Goal: Connect with others: Connect with others

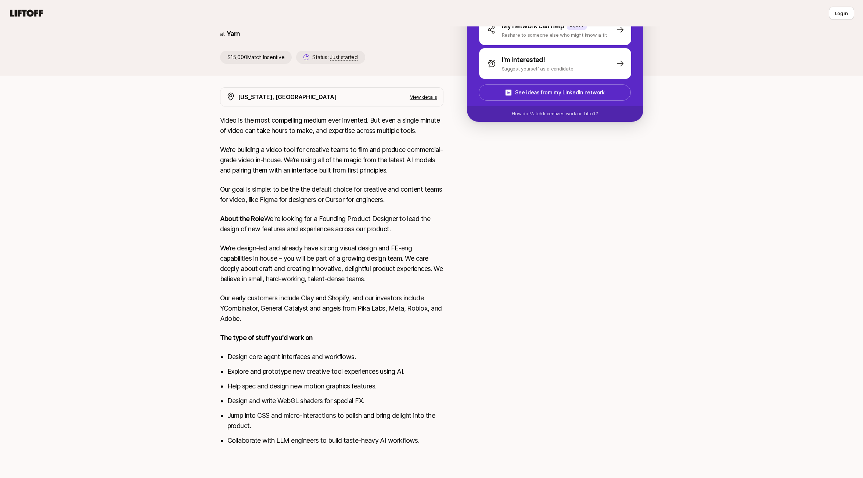
scroll to position [114, 0]
click at [427, 93] on p "View details" at bounding box center [423, 96] width 27 height 7
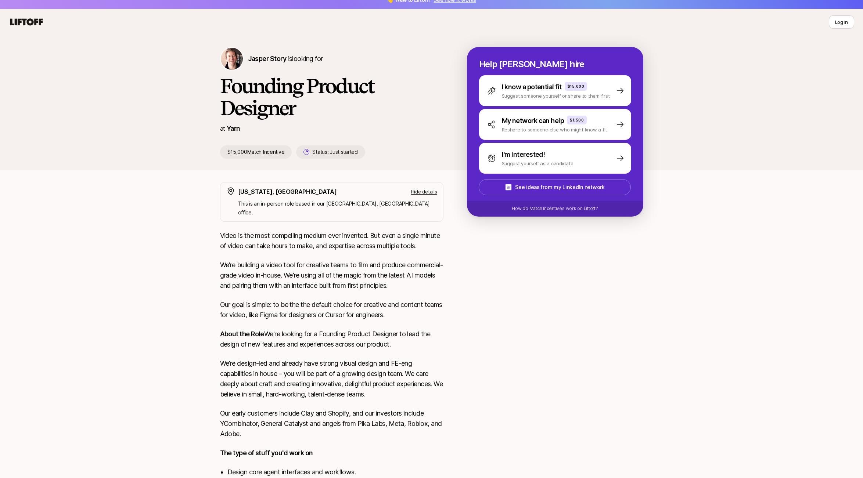
scroll to position [0, 0]
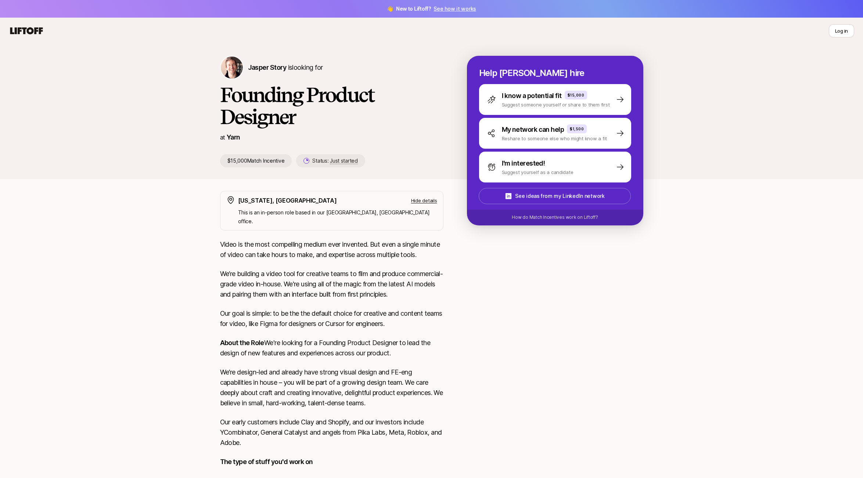
click at [19, 31] on icon at bounding box center [26, 30] width 33 height 7
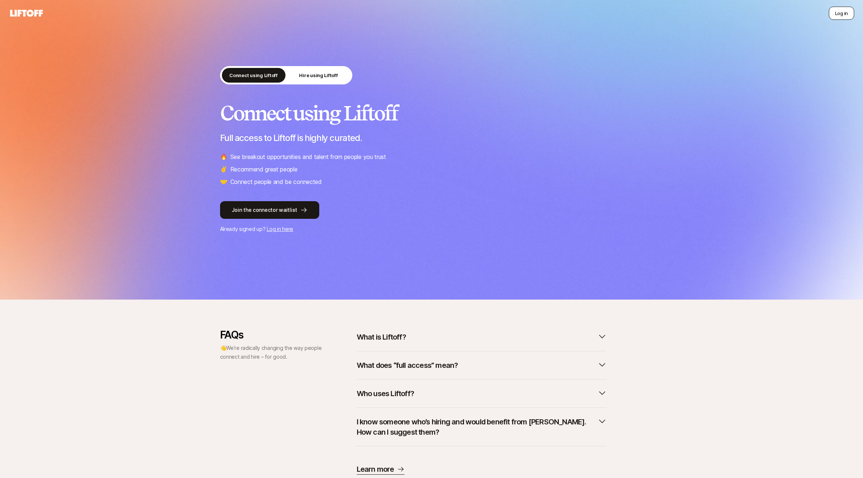
click at [847, 8] on button "Log in" at bounding box center [841, 13] width 25 height 13
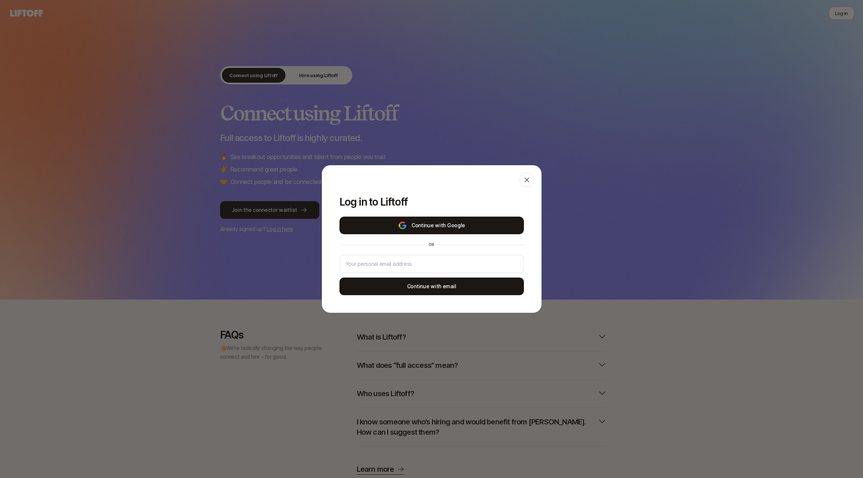
click at [470, 224] on button "Continue with Google" at bounding box center [431, 226] width 184 height 18
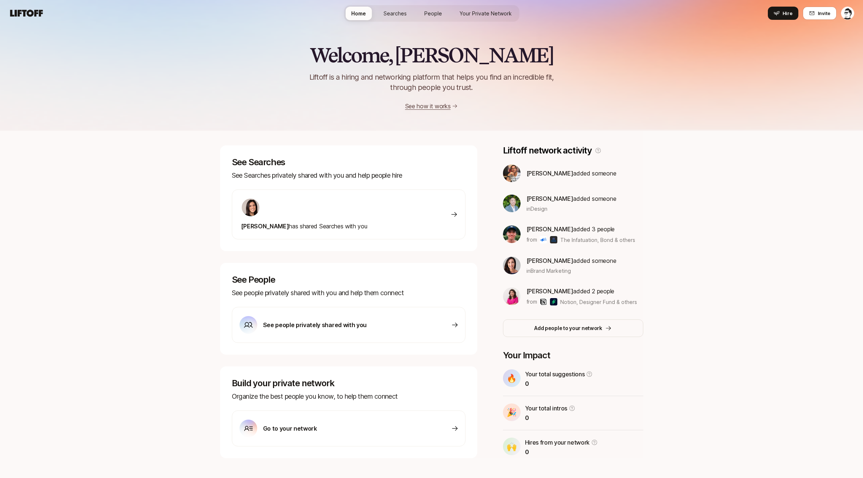
click at [405, 10] on span "Searches" at bounding box center [394, 14] width 23 height 8
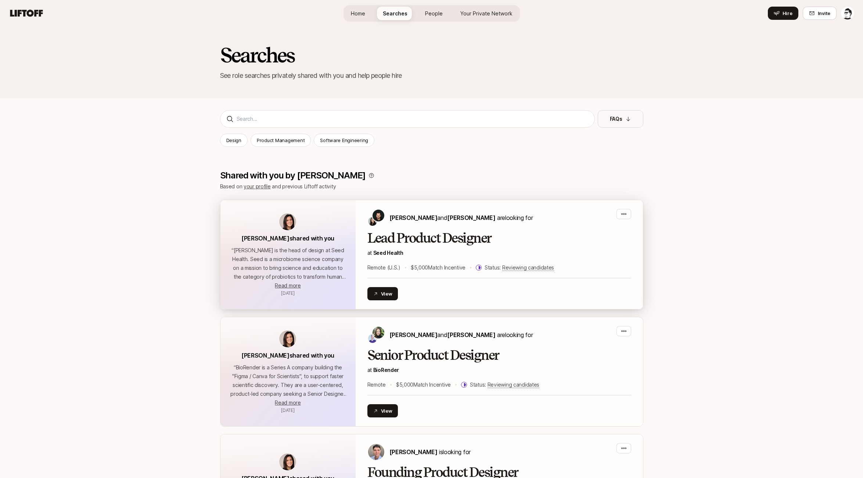
click at [449, 235] on h2 "Lead Product Designer" at bounding box center [499, 238] width 264 height 15
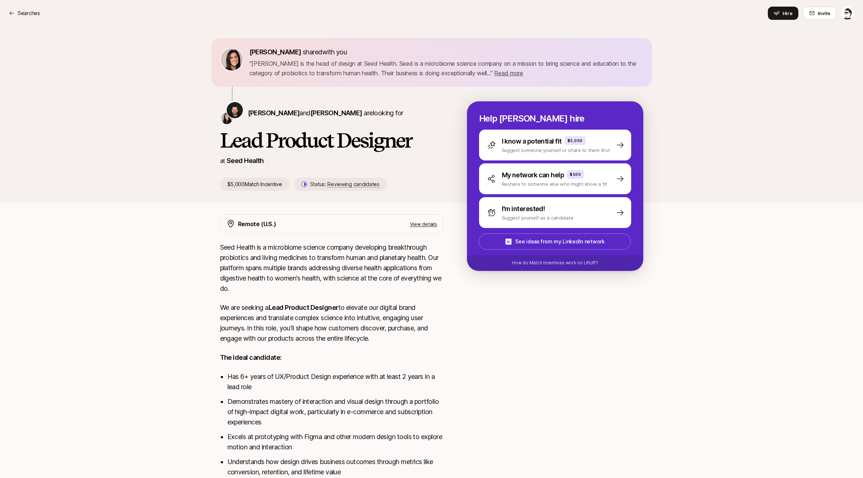
click at [426, 221] on p "View details" at bounding box center [423, 223] width 27 height 7
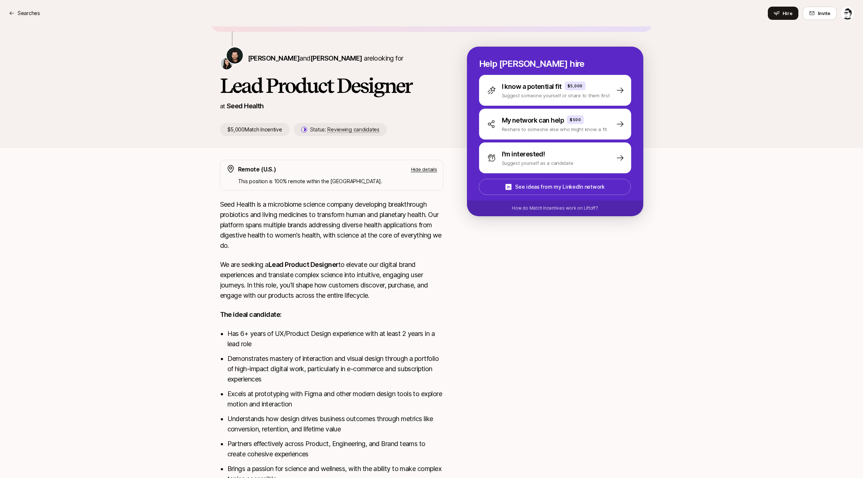
scroll to position [137, 0]
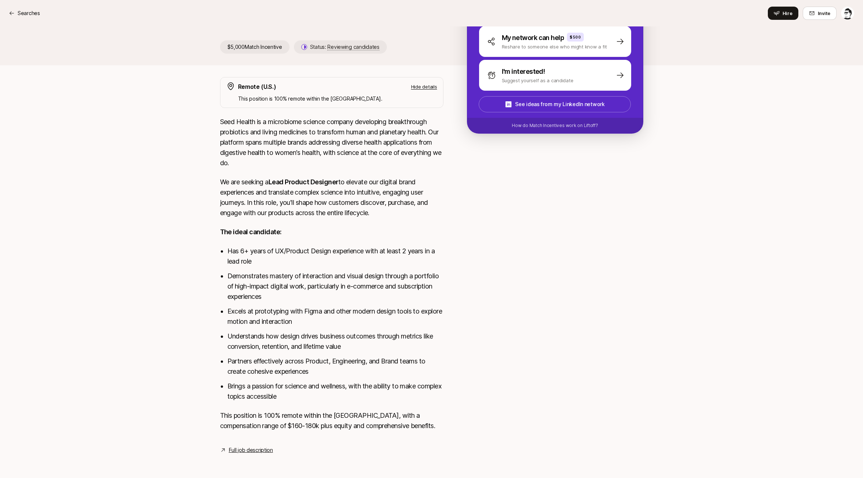
click at [27, 8] on div "Searches Hire Invite" at bounding box center [431, 13] width 845 height 13
click at [26, 11] on p "Searches" at bounding box center [29, 13] width 22 height 9
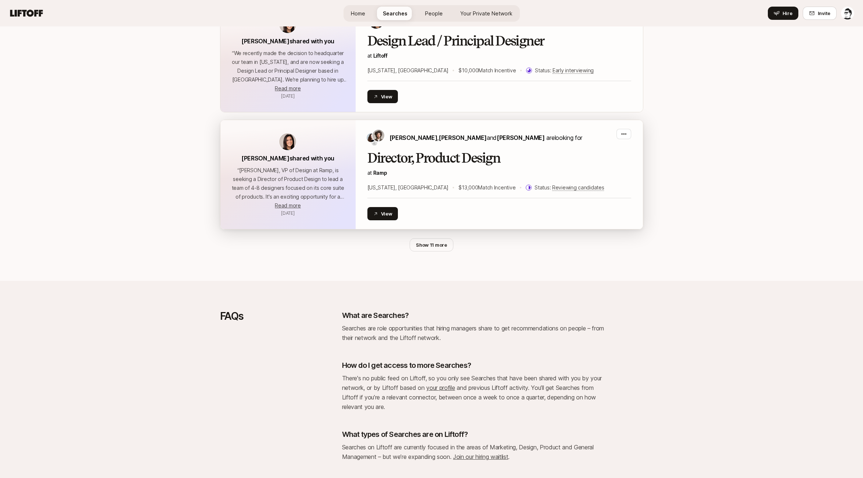
scroll to position [1059, 0]
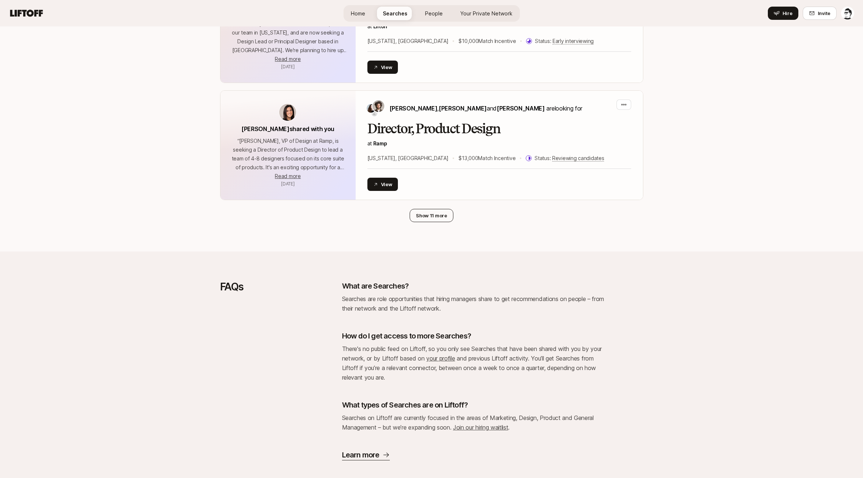
click at [430, 209] on button "Show 11 more" at bounding box center [432, 215] width 44 height 13
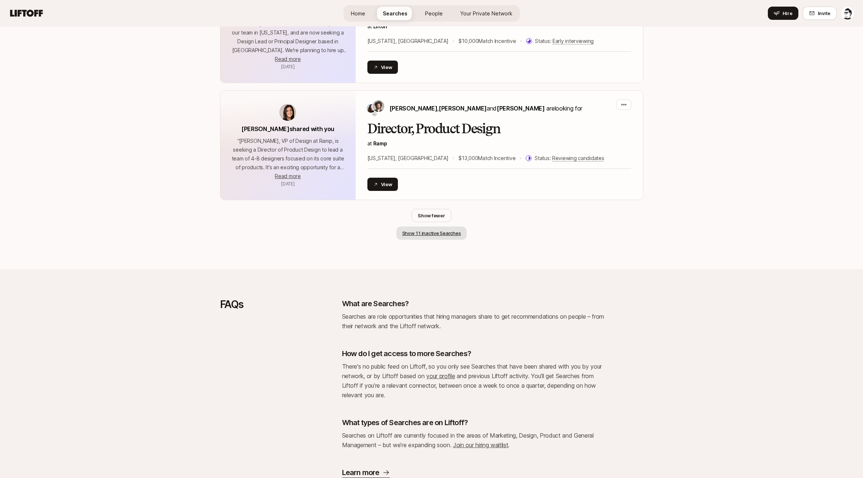
click at [432, 227] on button "Show 11 inactive Searches" at bounding box center [431, 233] width 71 height 13
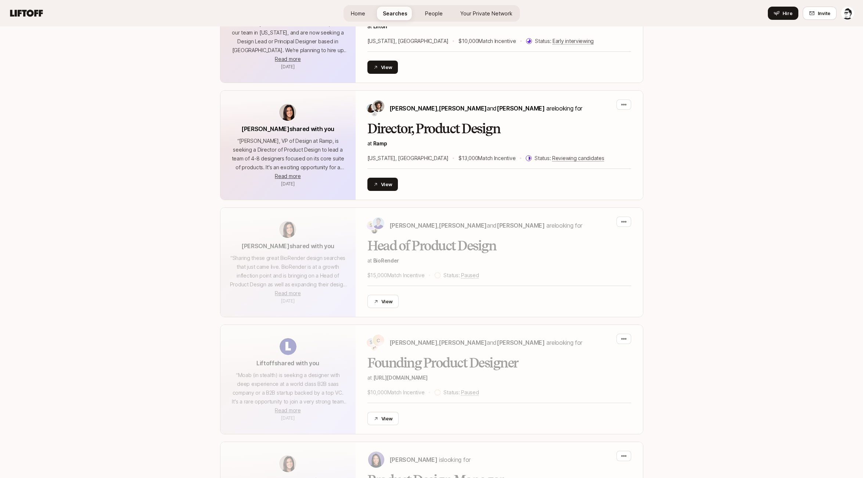
scroll to position [1294, 0]
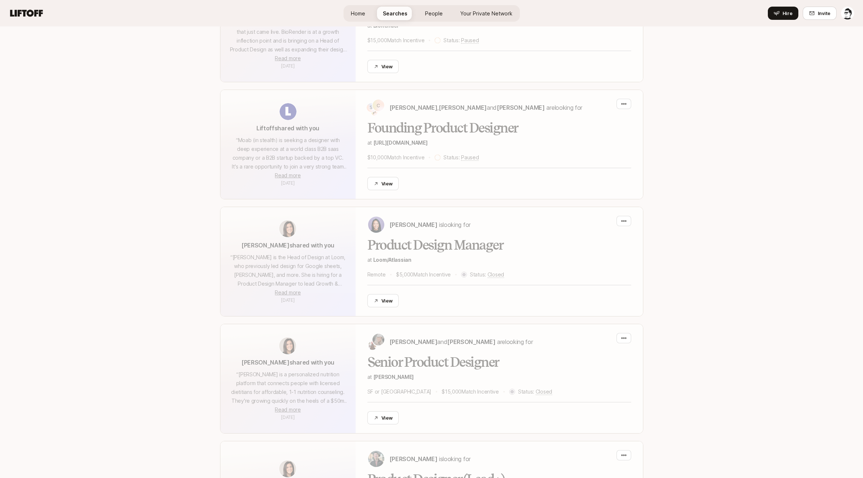
click at [423, 12] on link "People" at bounding box center [433, 14] width 29 height 14
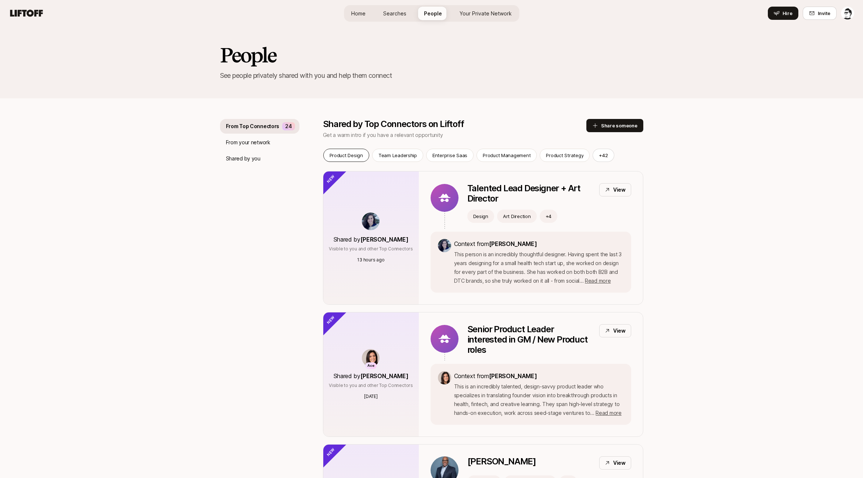
click at [359, 155] on p "Product Design" at bounding box center [345, 155] width 33 height 7
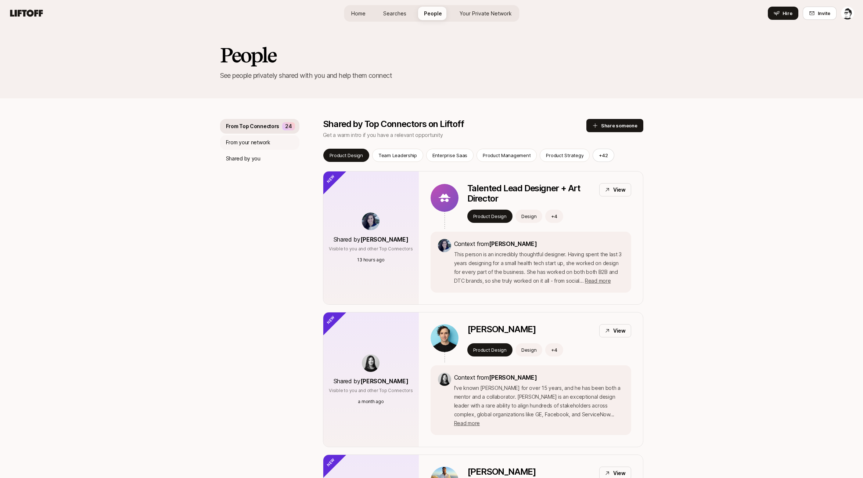
click at [271, 136] on div "From your network" at bounding box center [259, 142] width 79 height 15
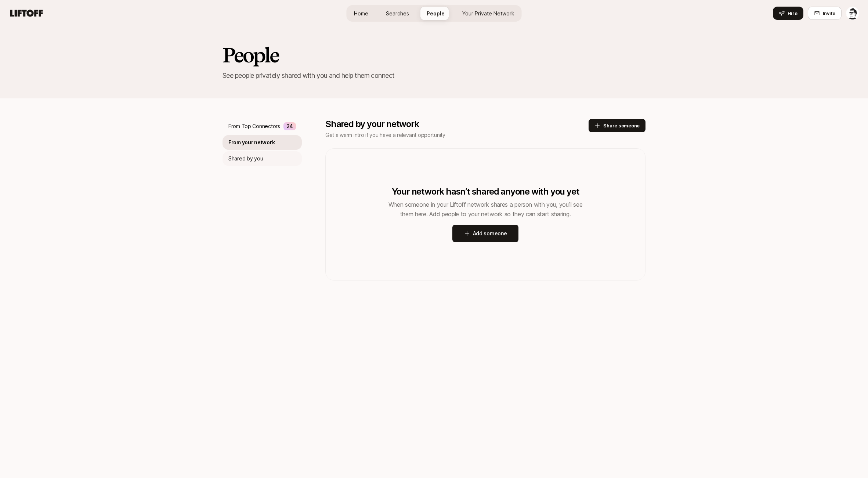
click at [264, 156] on div "Shared by you" at bounding box center [262, 158] width 79 height 15
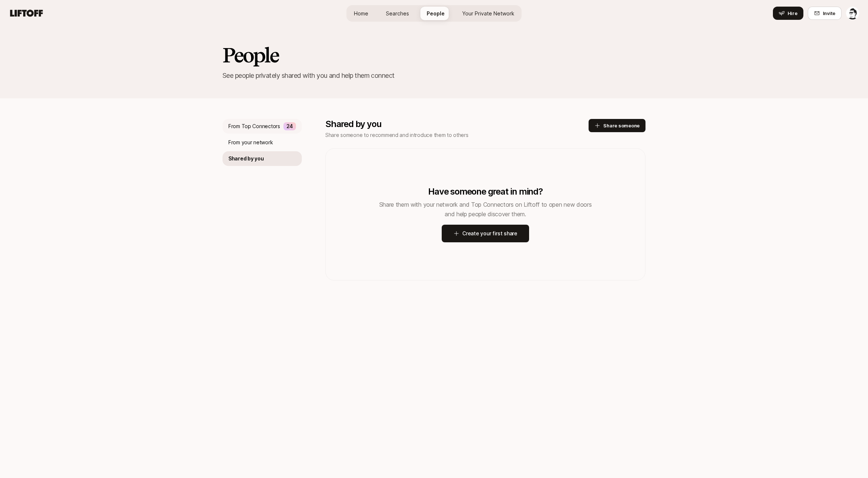
click at [268, 130] on p "From Top Connectors" at bounding box center [254, 126] width 52 height 9
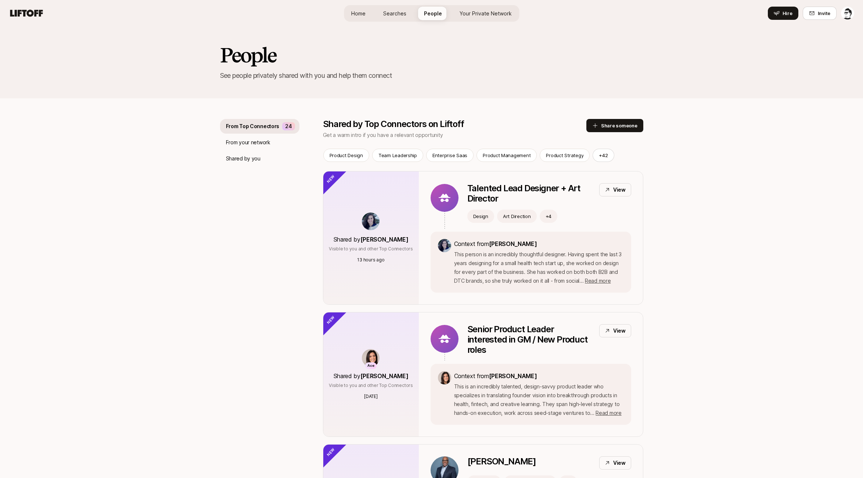
click at [485, 14] on span "Your Private Network" at bounding box center [486, 14] width 52 height 8
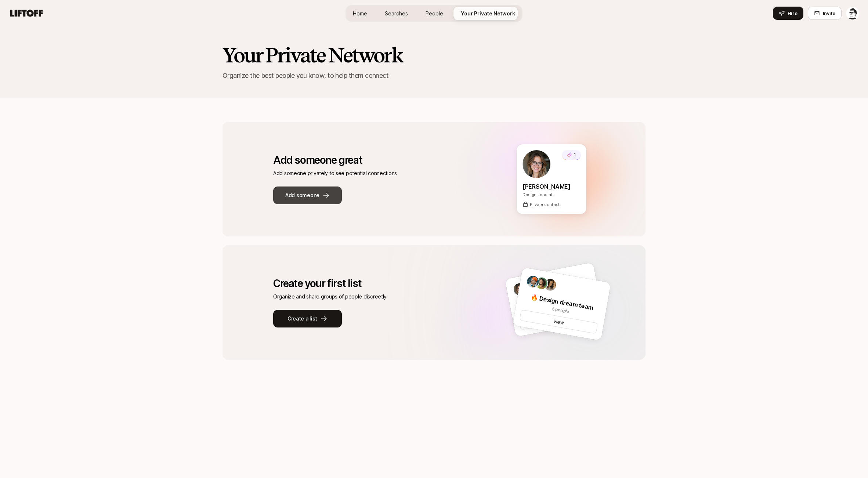
click at [322, 187] on button "Add someone" at bounding box center [307, 196] width 69 height 18
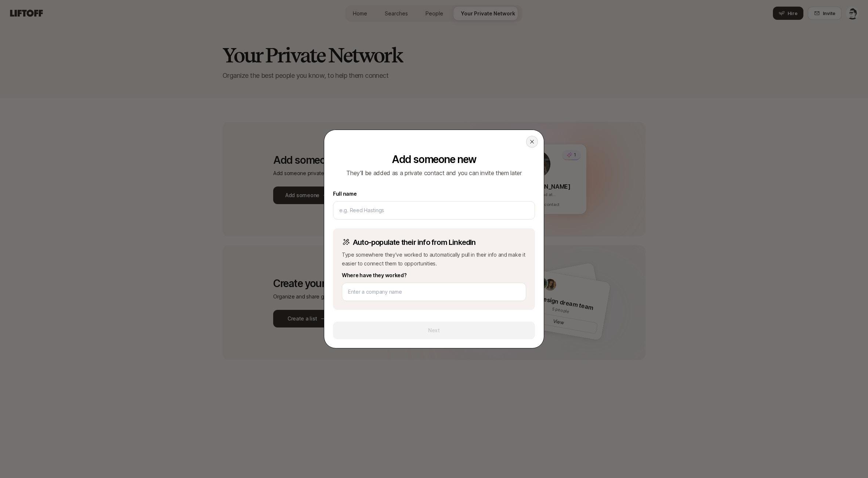
click at [526, 141] on div at bounding box center [532, 142] width 12 height 12
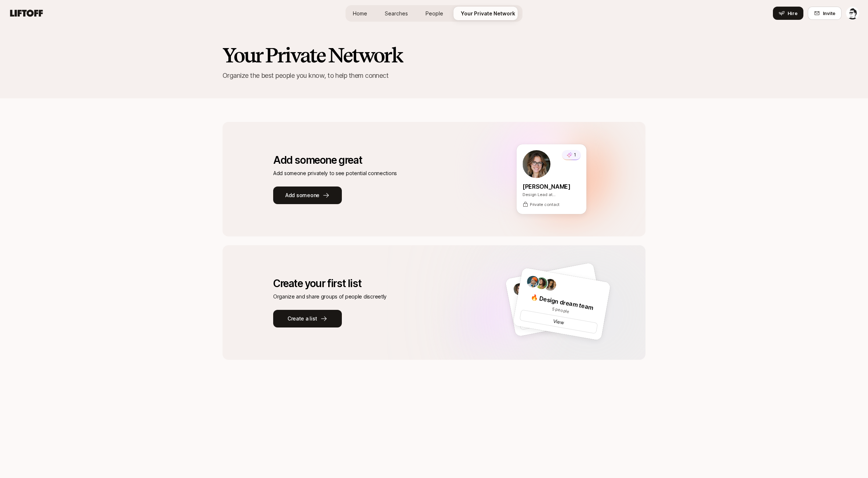
click at [370, 9] on link "Home" at bounding box center [360, 14] width 26 height 14
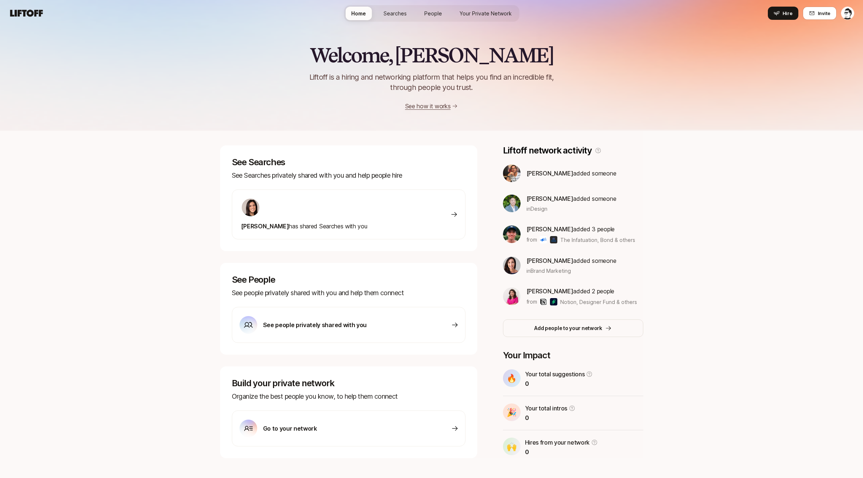
click at [641, 106] on div "Welcome, [PERSON_NAME] is a hiring and networking platform that helps you find …" at bounding box center [431, 77] width 863 height 67
click at [852, 15] on html "Home Searches People Your Private Network Hire Home Searches People Your Privat…" at bounding box center [434, 239] width 868 height 478
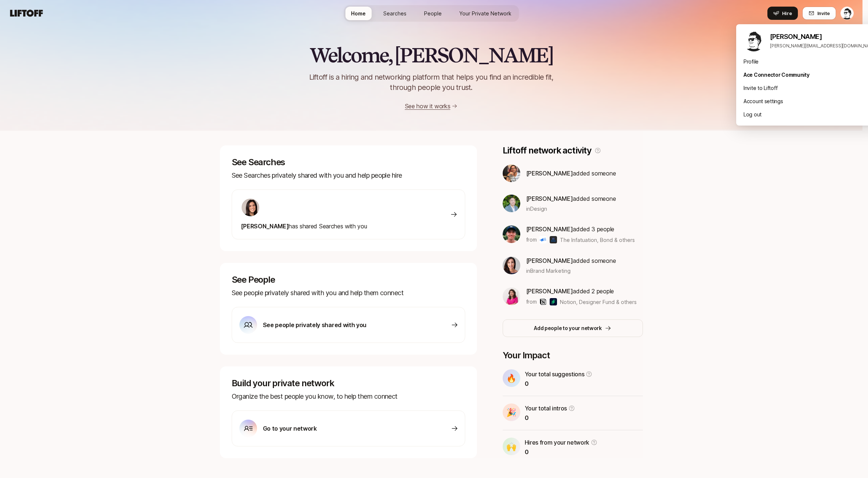
click at [682, 196] on html "Home Searches People Your Private Network Hire Home Searches People Your Privat…" at bounding box center [434, 239] width 868 height 478
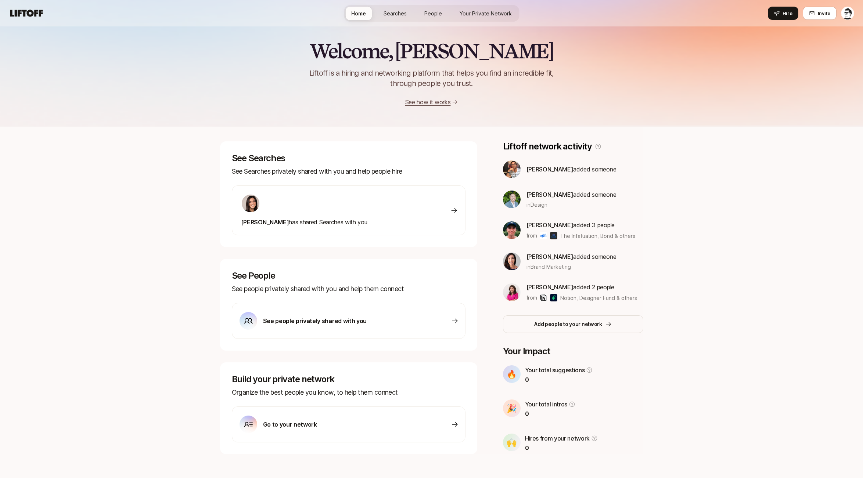
scroll to position [10, 0]
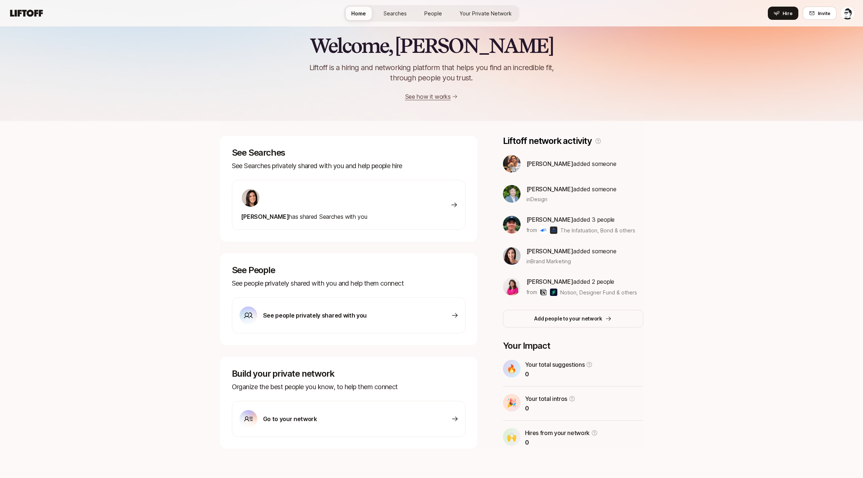
click at [370, 317] on div "See people privately shared with you" at bounding box center [349, 316] width 234 height 36
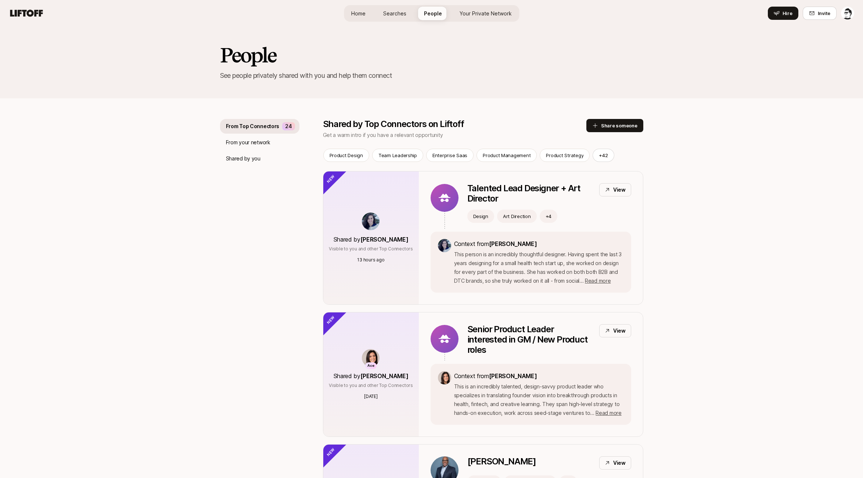
click at [365, 10] on span "Home" at bounding box center [358, 14] width 14 height 8
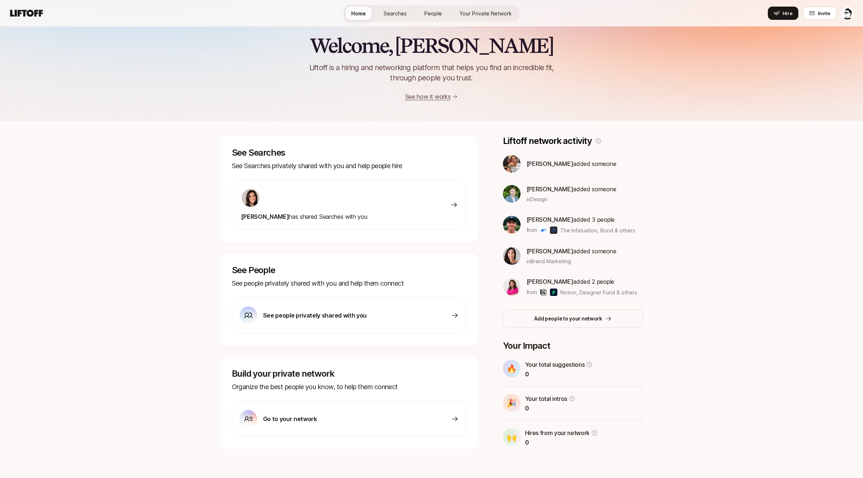
click at [345, 417] on div "Go to your network" at bounding box center [349, 419] width 234 height 36
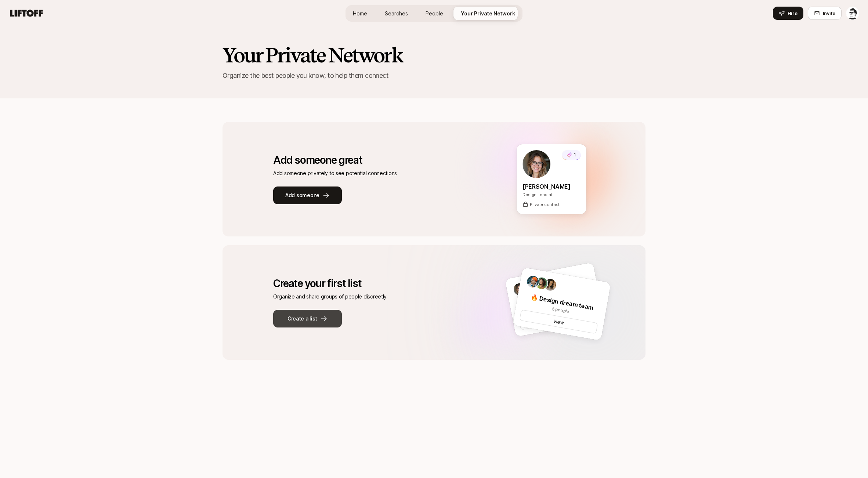
click at [312, 317] on button "Create a list" at bounding box center [307, 319] width 69 height 18
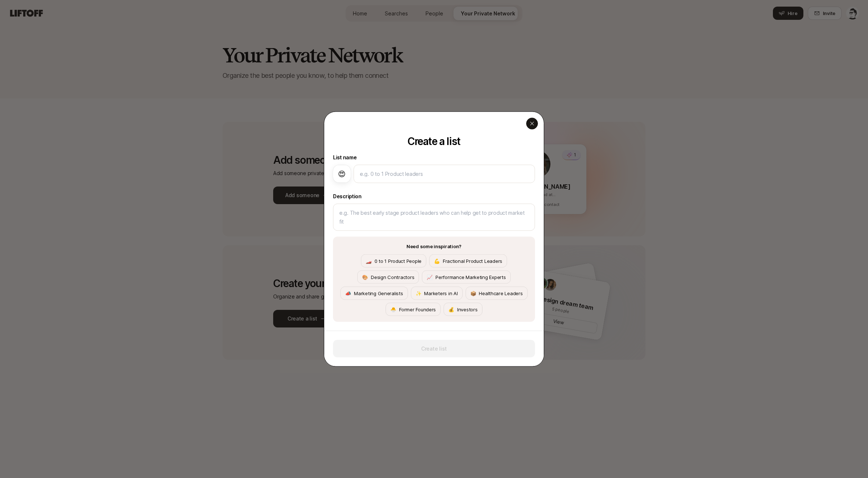
click at [529, 121] on icon "button" at bounding box center [532, 124] width 6 height 6
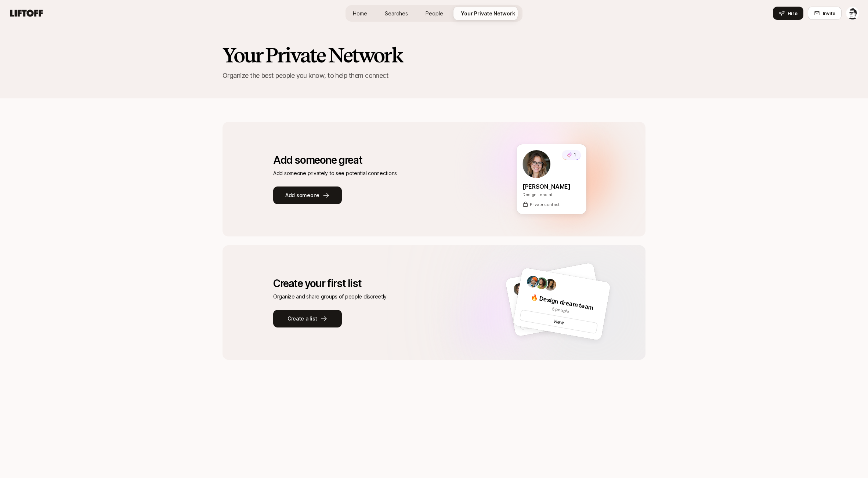
click at [43, 12] on icon at bounding box center [26, 13] width 35 height 10
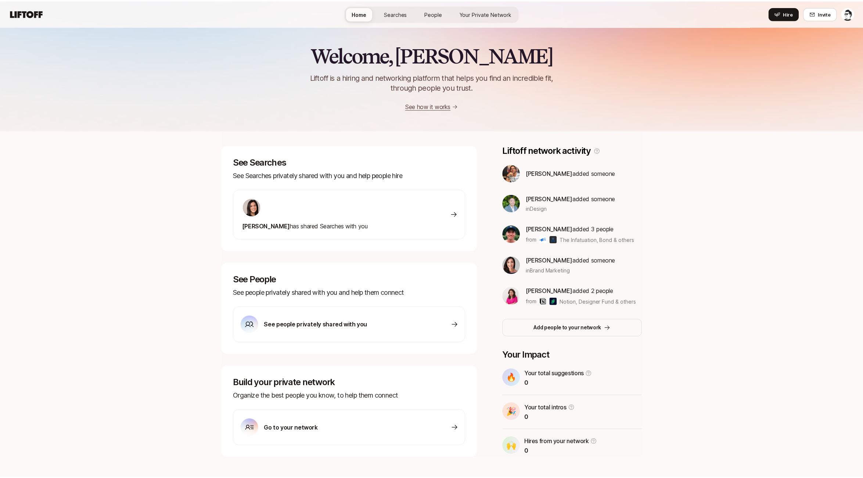
scroll to position [10, 0]
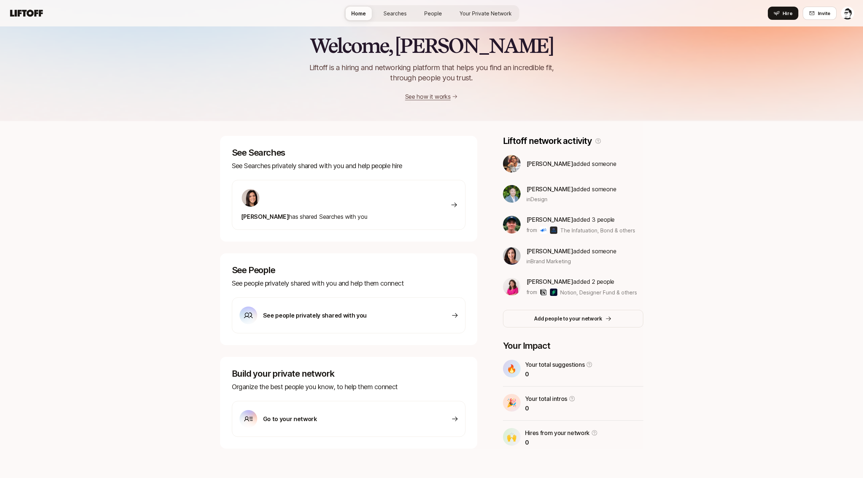
click at [43, 15] on icon at bounding box center [26, 13] width 35 height 10
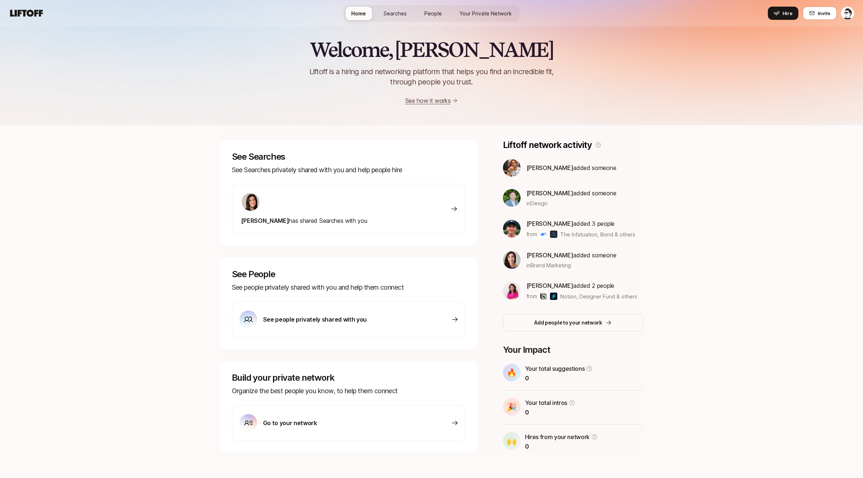
scroll to position [0, 0]
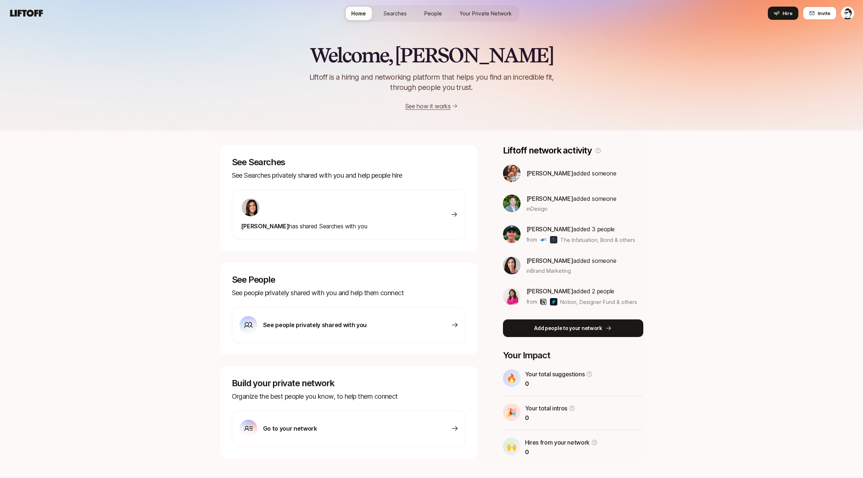
click at [559, 328] on p "Add people to your network" at bounding box center [568, 328] width 68 height 9
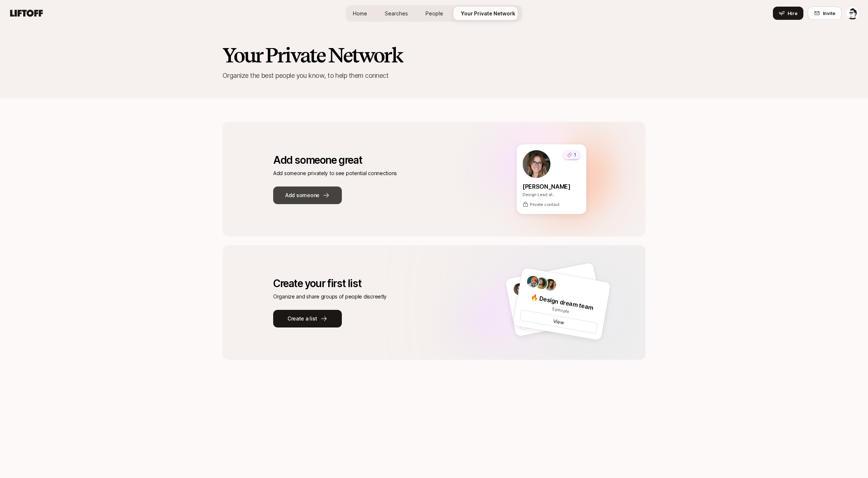
click at [295, 195] on button "Add someone" at bounding box center [307, 196] width 69 height 18
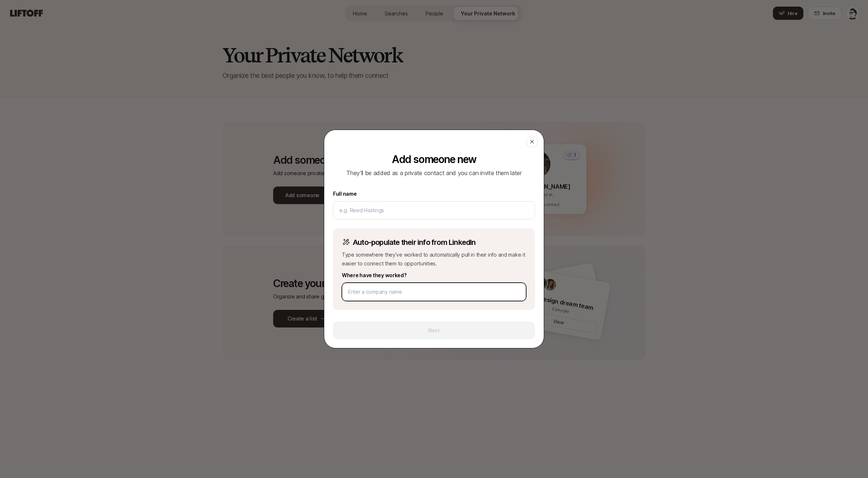
click at [422, 291] on input at bounding box center [434, 292] width 172 height 9
click at [529, 144] on icon at bounding box center [532, 142] width 6 height 6
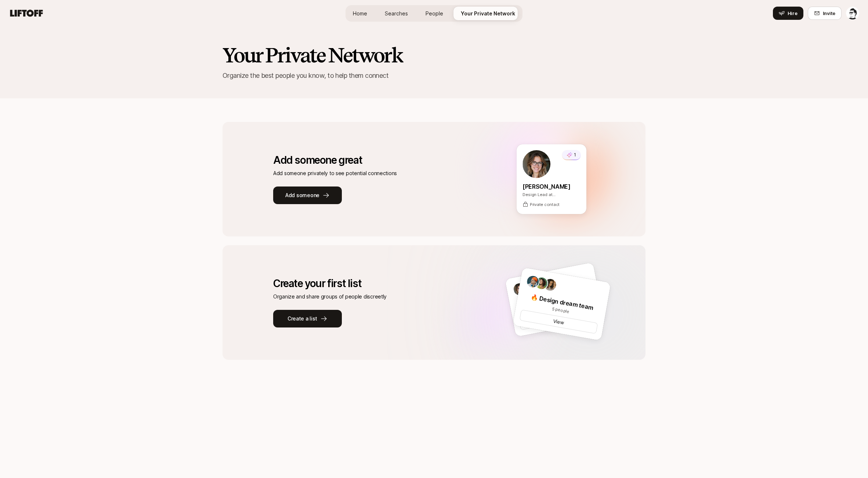
click at [223, 96] on div "Your Private Network Organize the best people you know, to help them connect" at bounding box center [434, 62] width 868 height 72
click at [40, 14] on icon at bounding box center [26, 13] width 33 height 7
